Goal: Information Seeking & Learning: Learn about a topic

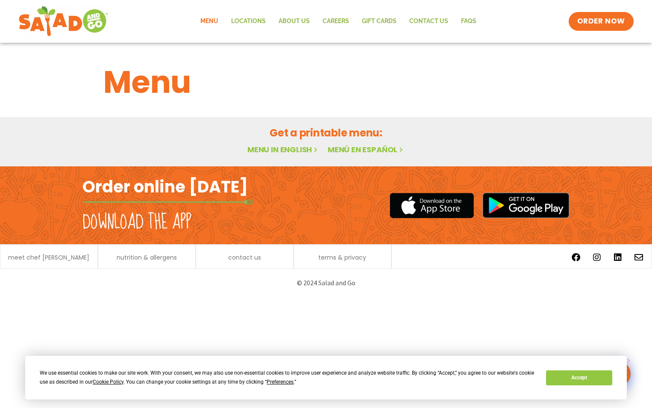
click at [207, 21] on link "Menu" at bounding box center [209, 22] width 31 height 20
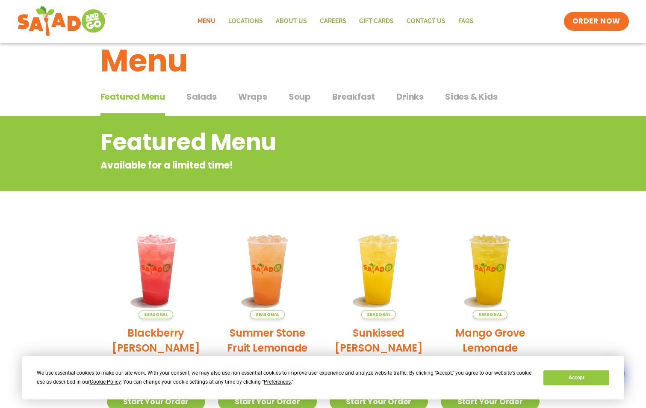
scroll to position [22, 0]
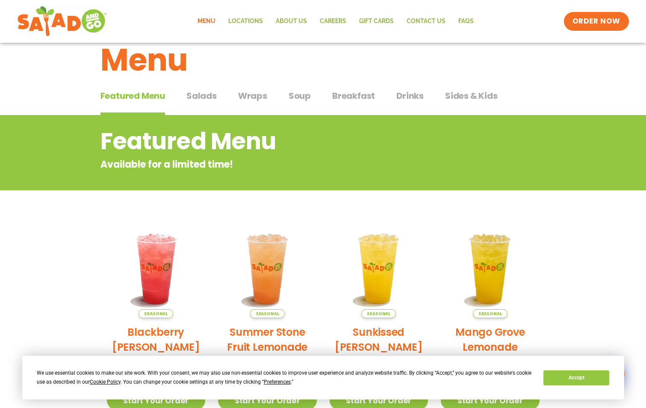
click at [206, 94] on span "Salads" at bounding box center [201, 95] width 30 height 13
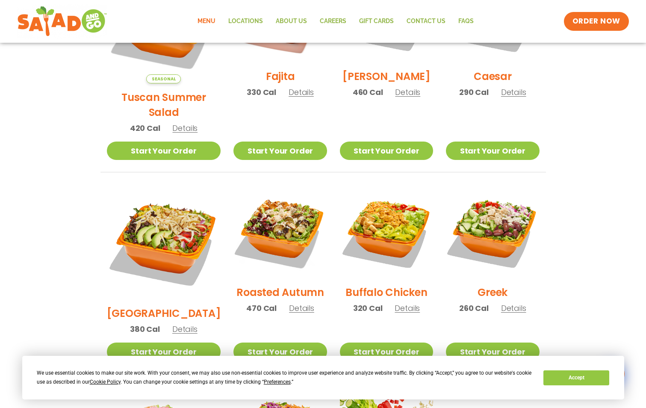
scroll to position [315, 0]
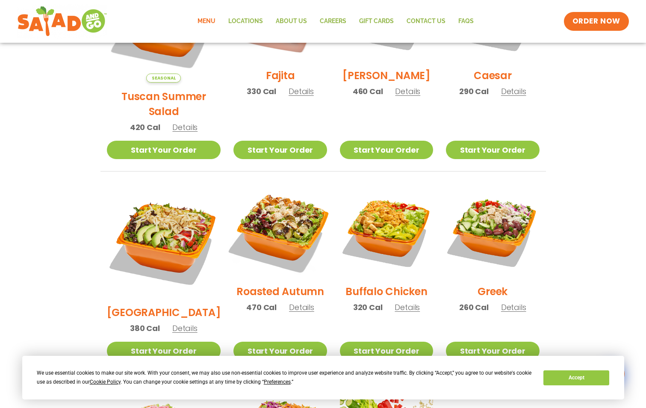
click at [266, 219] on img at bounding box center [279, 230] width 109 height 109
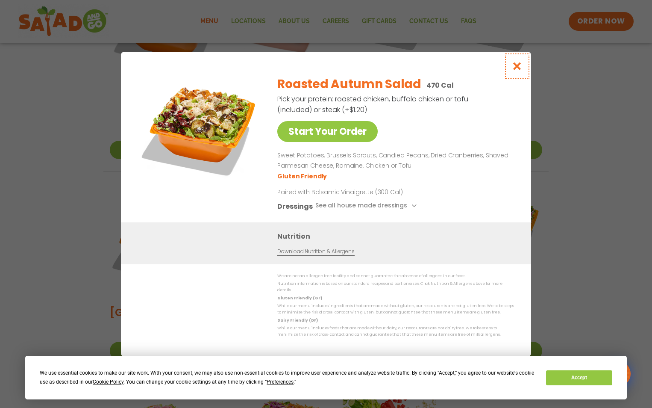
click at [515, 68] on icon "Close modal" at bounding box center [517, 66] width 11 height 9
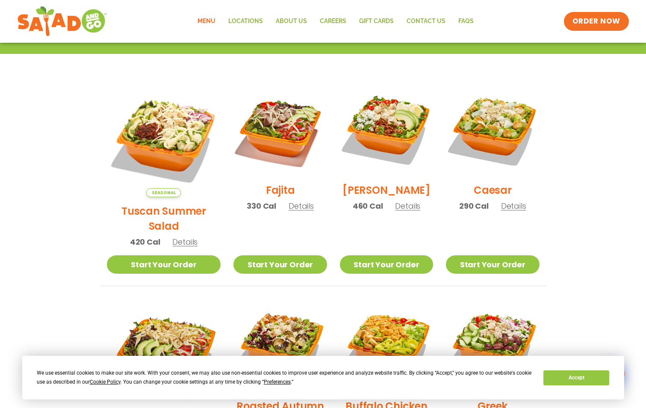
scroll to position [192, 0]
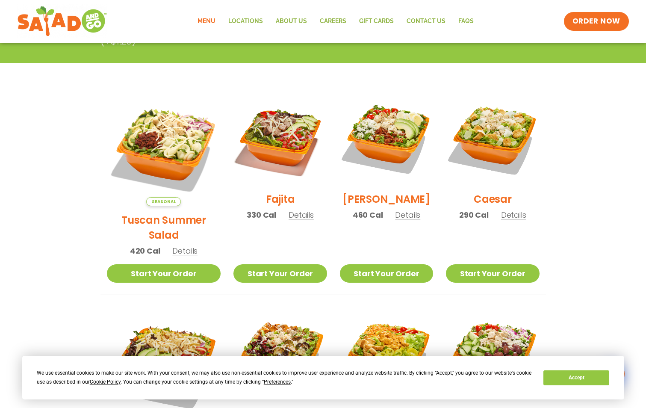
click at [177, 245] on span "Details" at bounding box center [184, 250] width 25 height 11
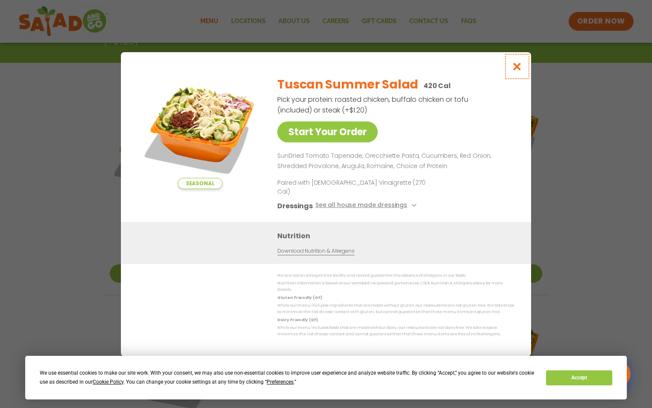
click at [513, 71] on icon "Close modal" at bounding box center [517, 66] width 11 height 9
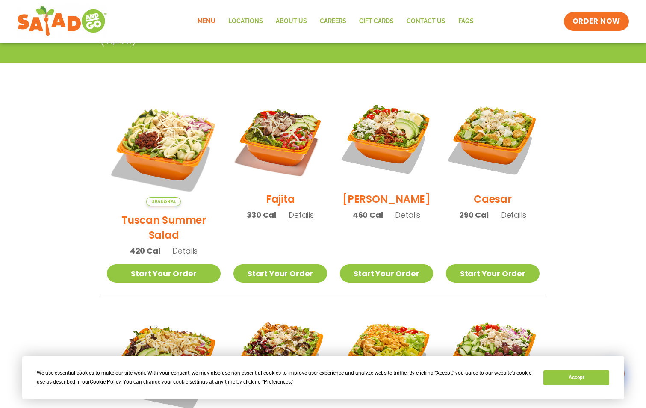
click at [375, 150] on img at bounding box center [386, 138] width 93 height 93
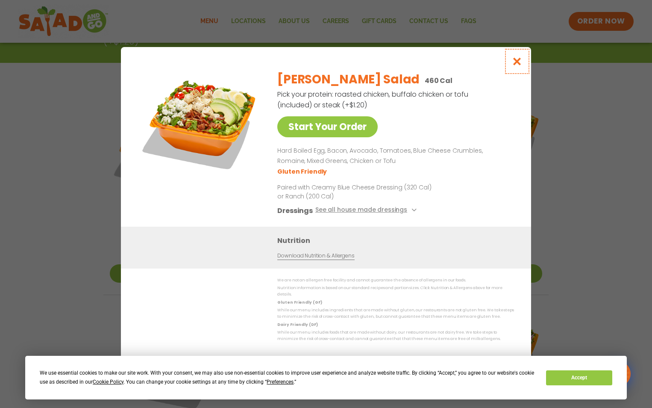
click at [514, 65] on icon "Close modal" at bounding box center [517, 61] width 11 height 9
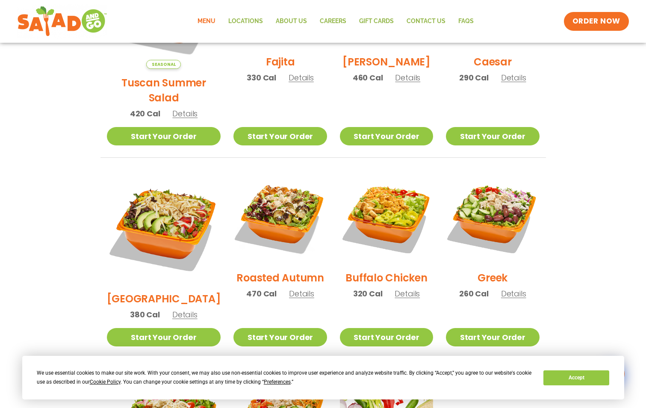
scroll to position [330, 0]
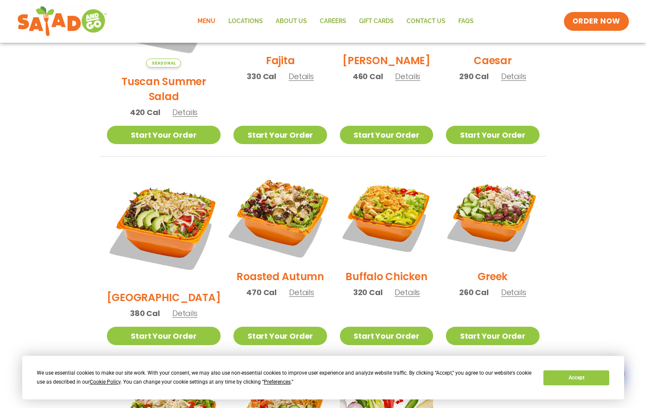
click at [266, 195] on img at bounding box center [279, 215] width 109 height 109
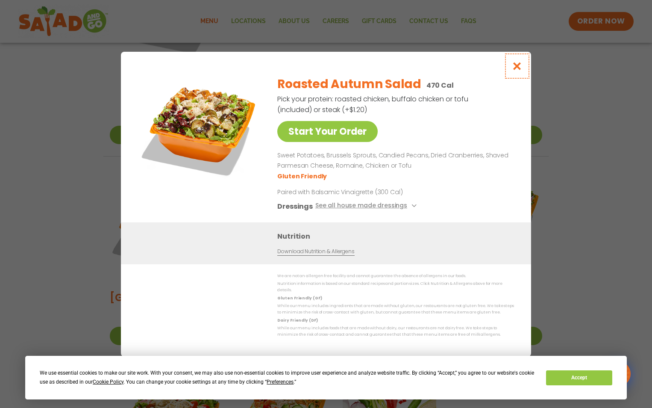
click at [517, 71] on icon "Close modal" at bounding box center [517, 66] width 11 height 9
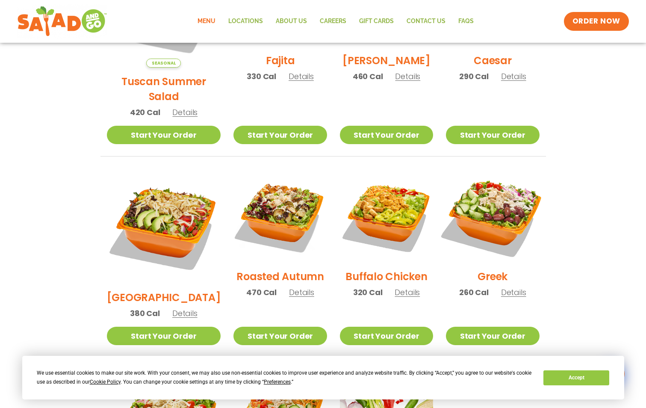
click at [494, 187] on img at bounding box center [492, 215] width 109 height 109
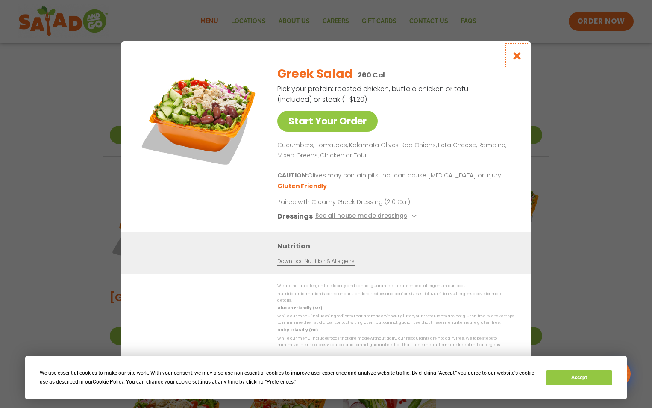
click at [518, 59] on icon "Close modal" at bounding box center [517, 55] width 11 height 9
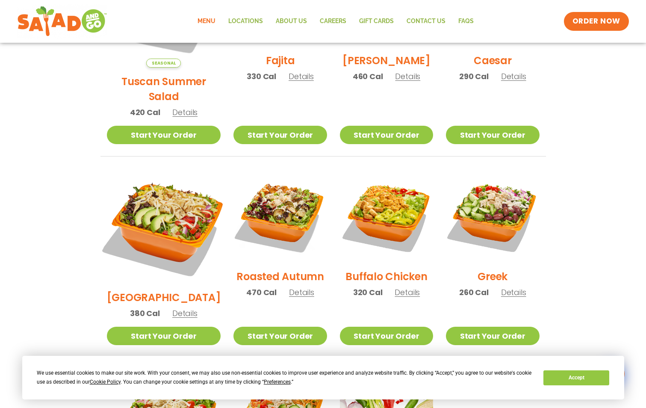
click at [159, 196] on img at bounding box center [164, 226] width 134 height 134
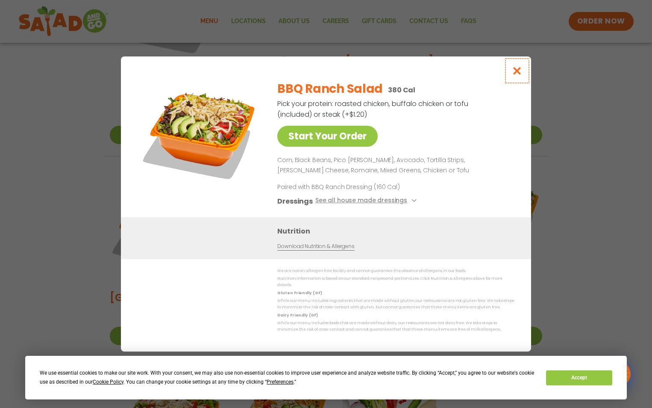
click at [521, 69] on icon "Close modal" at bounding box center [517, 70] width 11 height 9
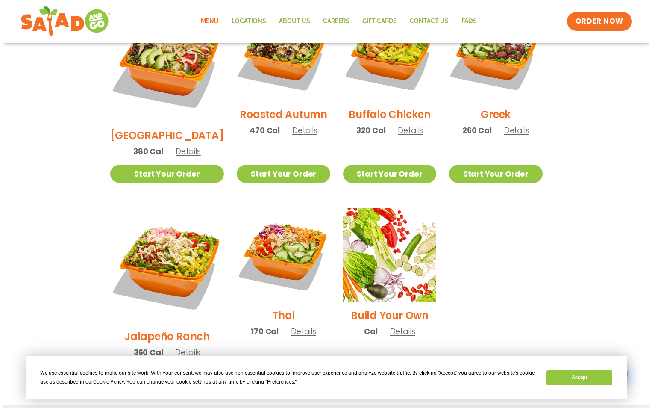
scroll to position [501, 0]
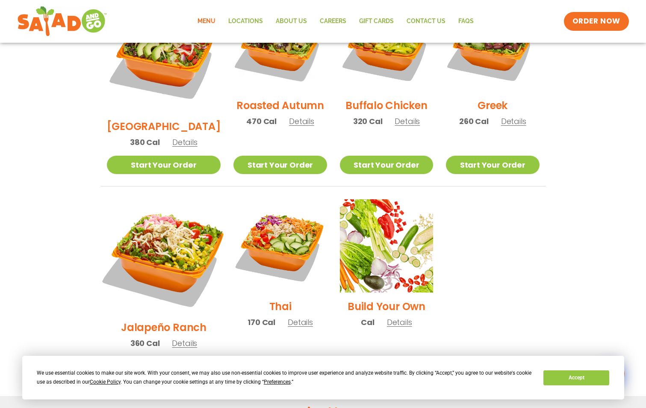
click at [145, 214] on img at bounding box center [164, 256] width 134 height 134
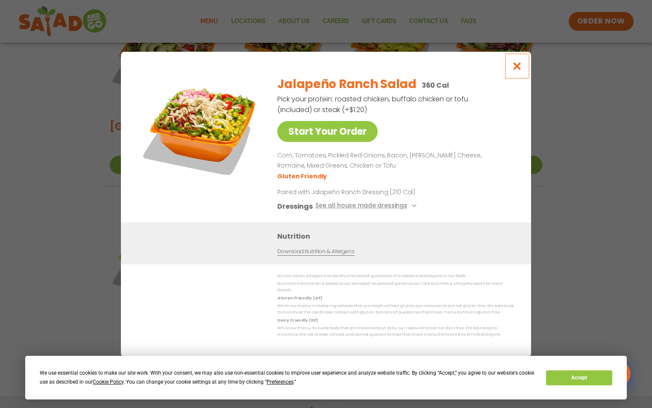
click at [520, 69] on icon "Close modal" at bounding box center [517, 66] width 11 height 9
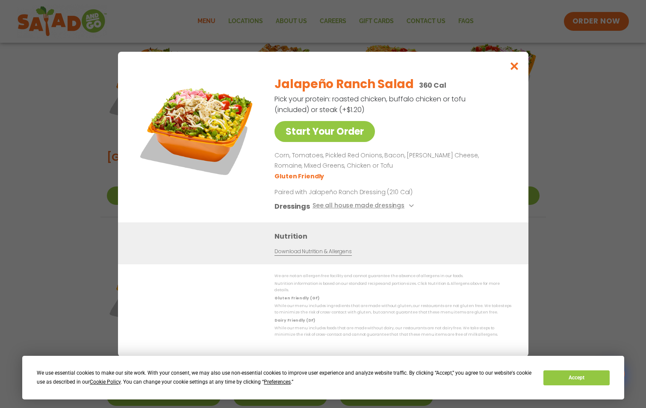
scroll to position [434, 0]
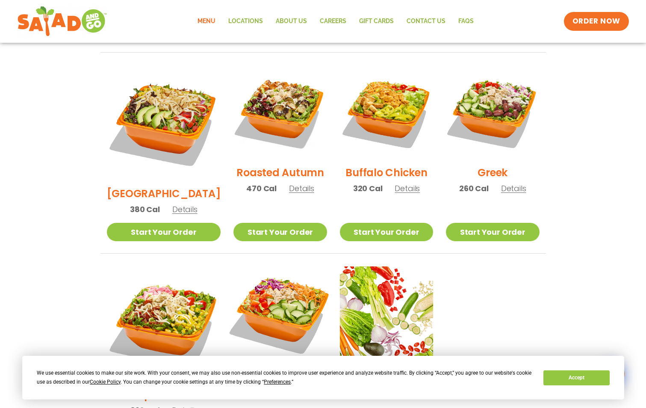
click at [270, 281] on img at bounding box center [279, 312] width 109 height 109
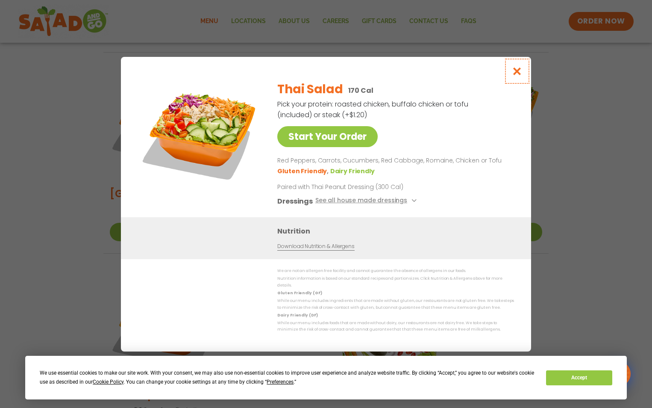
click at [520, 71] on icon "Close modal" at bounding box center [517, 71] width 11 height 9
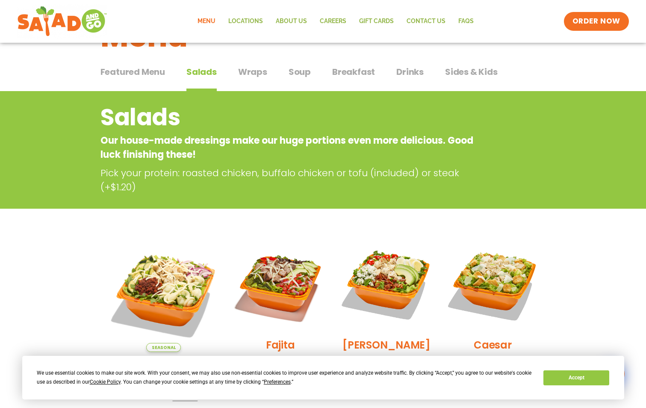
scroll to position [44, 0]
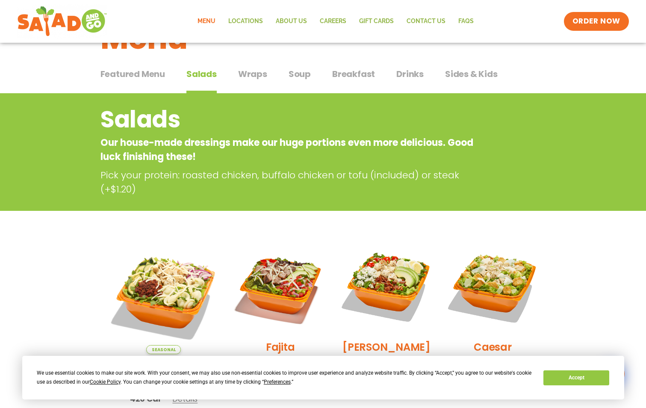
click at [301, 76] on span "Soup" at bounding box center [299, 74] width 22 height 13
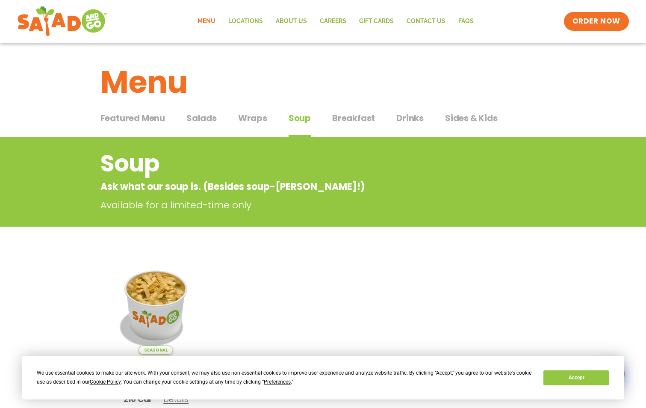
click at [244, 118] on span "Wraps" at bounding box center [252, 118] width 29 height 13
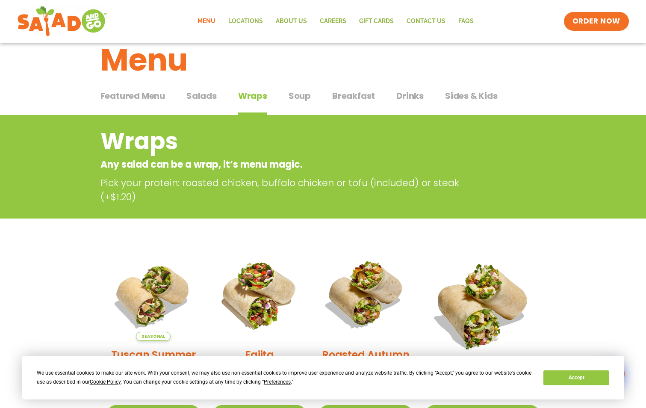
scroll to position [11, 0]
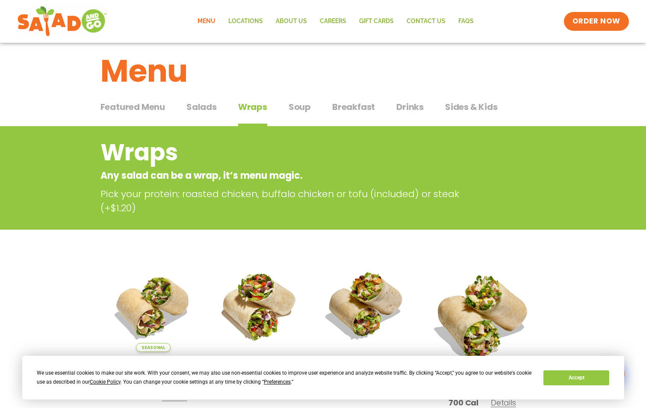
click at [345, 106] on span "Breakfast" at bounding box center [353, 106] width 43 height 13
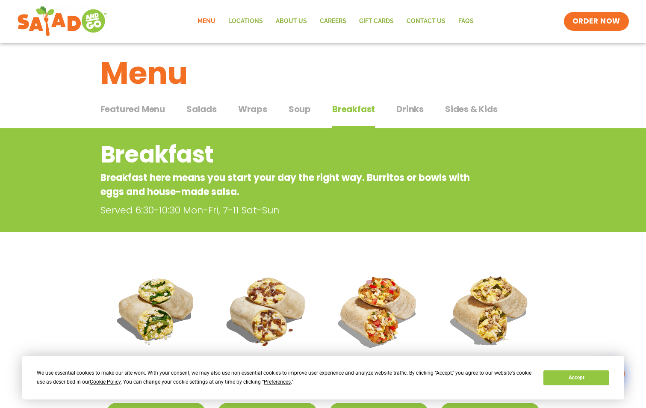
scroll to position [6, 0]
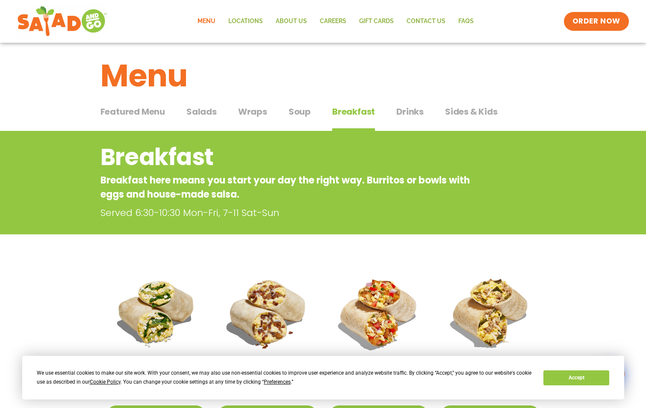
click at [465, 110] on span "Sides & Kids" at bounding box center [471, 111] width 53 height 13
